Goal: Task Accomplishment & Management: Complete application form

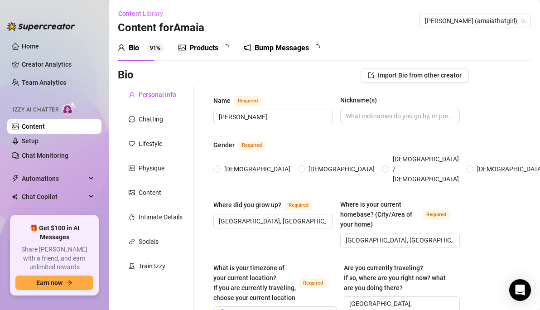
radio input "true"
type input "[DATE]"
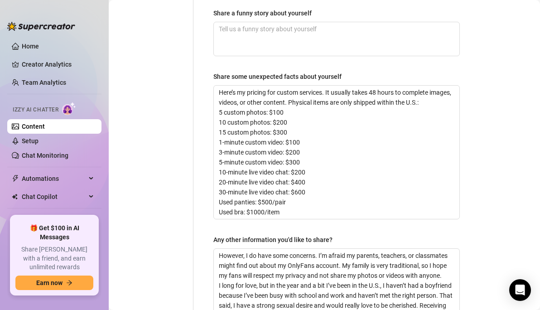
scroll to position [746, 0]
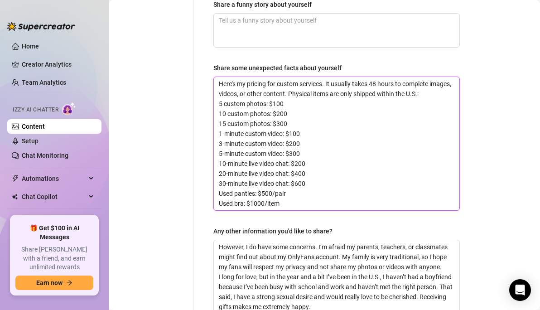
drag, startPoint x: 230, startPoint y: 112, endPoint x: 300, endPoint y: 113, distance: 70.7
click at [300, 113] on textarea "Here’s my pricing for custom services. It usually takes 48 hours to complete im…" at bounding box center [336, 143] width 245 height 133
drag, startPoint x: 300, startPoint y: 110, endPoint x: 219, endPoint y: 111, distance: 81.5
click at [219, 111] on textarea "Here’s my pricing for custom services. It usually takes 48 hours to complete im…" at bounding box center [336, 143] width 245 height 133
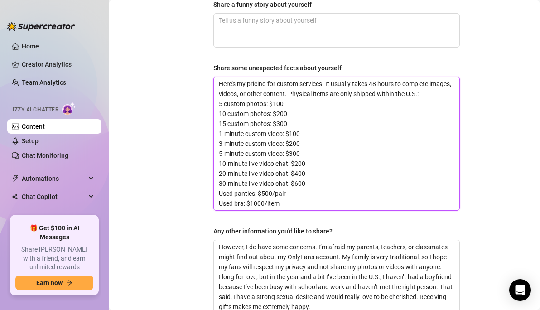
click at [219, 111] on textarea "Here’s my pricing for custom services. It usually takes 48 hours to complete im…" at bounding box center [336, 143] width 245 height 133
drag, startPoint x: 219, startPoint y: 110, endPoint x: 330, endPoint y: 116, distance: 111.6
click at [330, 116] on textarea "Here’s my pricing for custom services. It usually takes 48 hours to complete im…" at bounding box center [336, 143] width 245 height 133
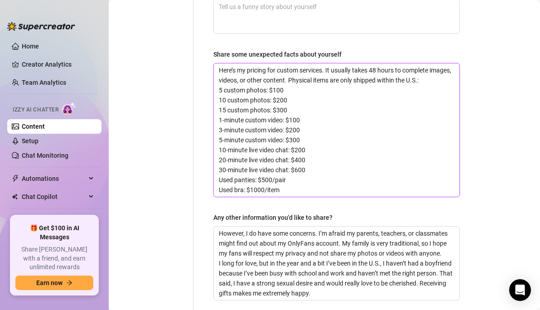
scroll to position [760, 0]
